Goal: Task Accomplishment & Management: Complete application form

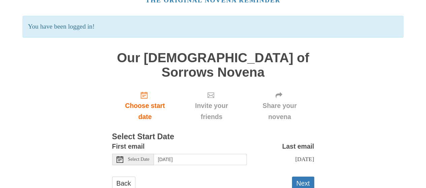
scroll to position [39, 0]
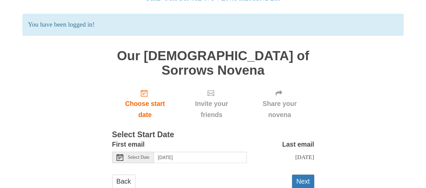
click at [120, 154] on use at bounding box center [119, 157] width 7 height 7
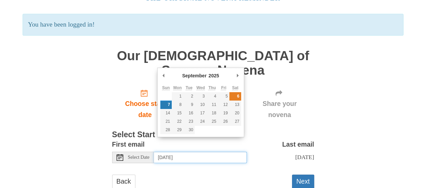
type input "Saturday, September 6th"
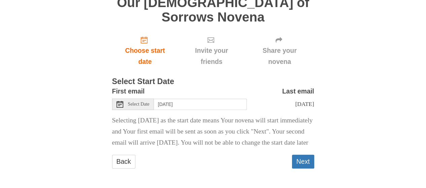
scroll to position [95, 0]
click at [307, 158] on button "Next" at bounding box center [303, 162] width 22 height 14
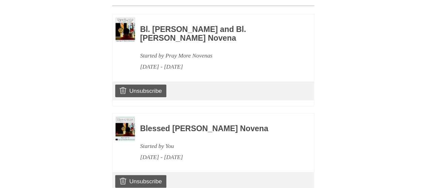
scroll to position [337, 0]
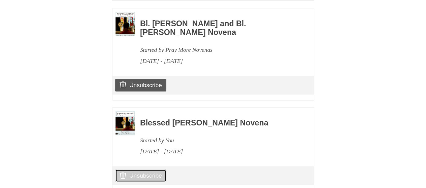
click at [148, 169] on link "Unsubscribe" at bounding box center [140, 175] width 51 height 13
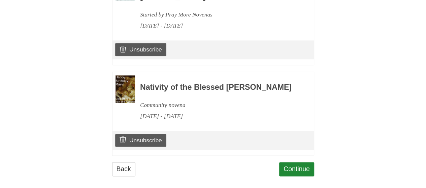
scroll to position [406, 0]
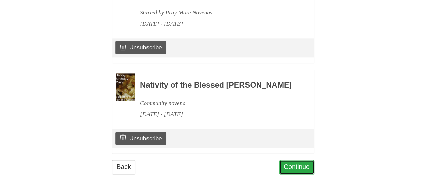
click at [292, 160] on link "Continue" at bounding box center [296, 167] width 35 height 14
